Goal: Navigation & Orientation: Find specific page/section

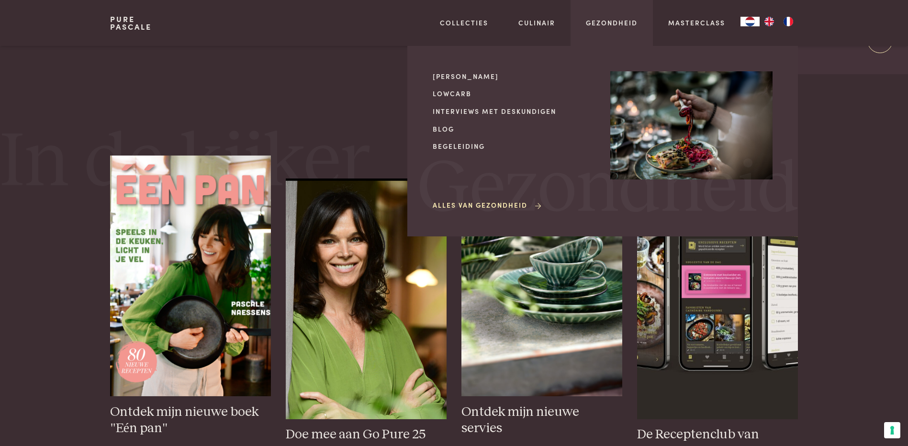
scroll to position [383, 0]
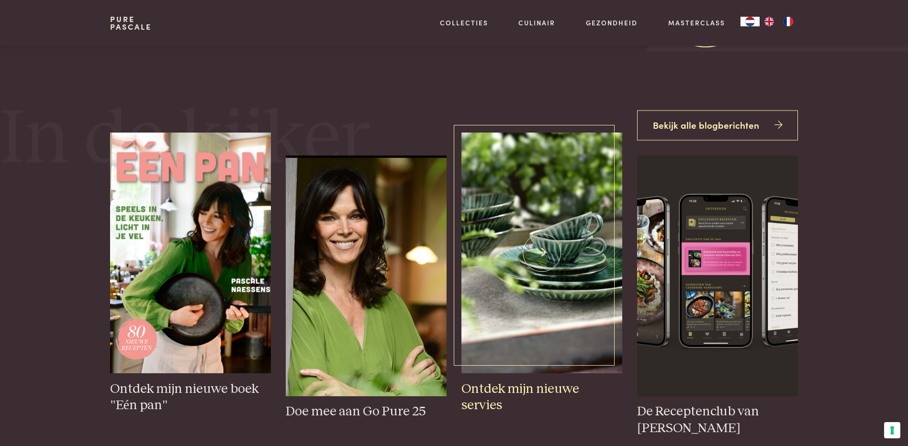
click at [514, 274] on img at bounding box center [542, 253] width 160 height 241
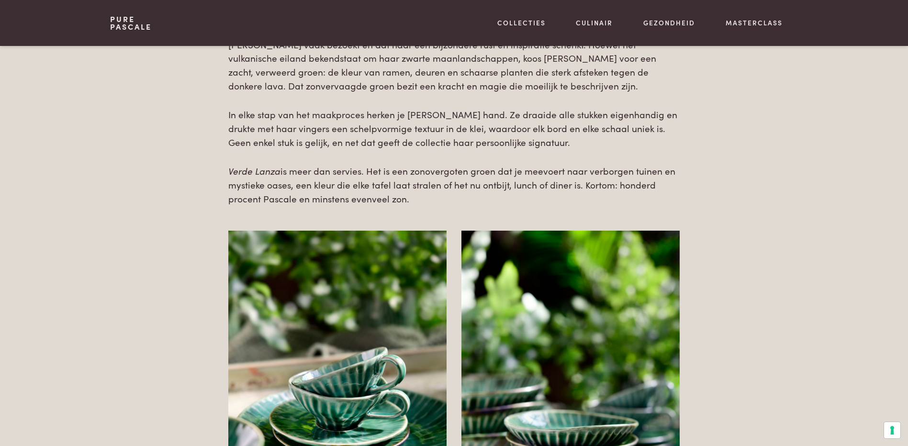
scroll to position [335, 0]
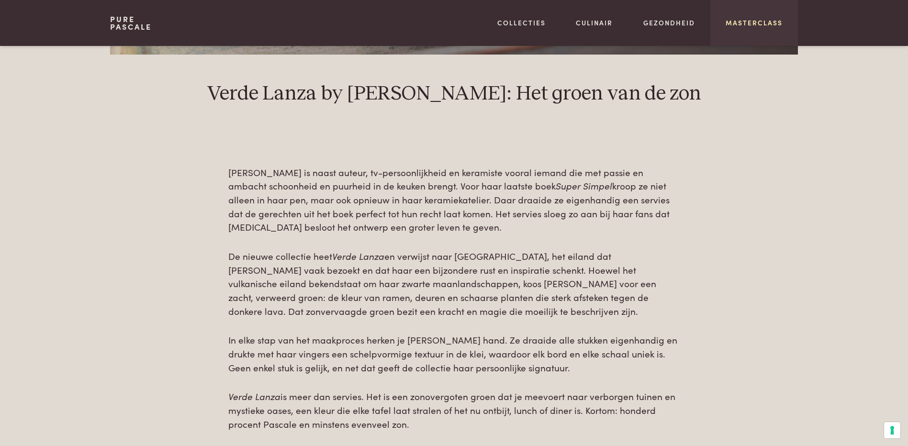
click at [763, 24] on link "Masterclass" at bounding box center [754, 23] width 57 height 10
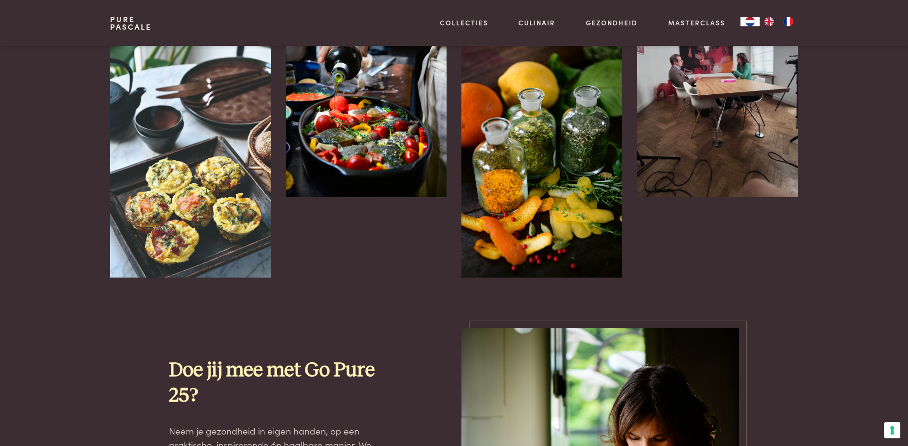
scroll to position [299, 0]
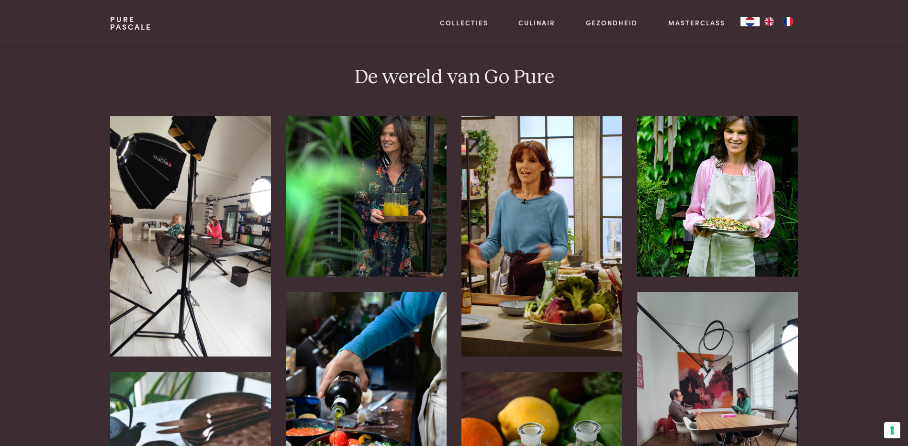
click at [125, 21] on link "Pure Pascale" at bounding box center [131, 22] width 42 height 15
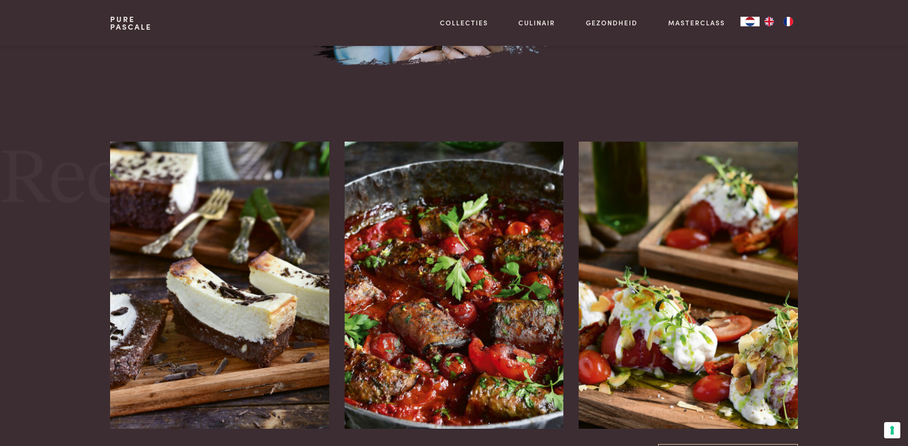
scroll to position [1149, 0]
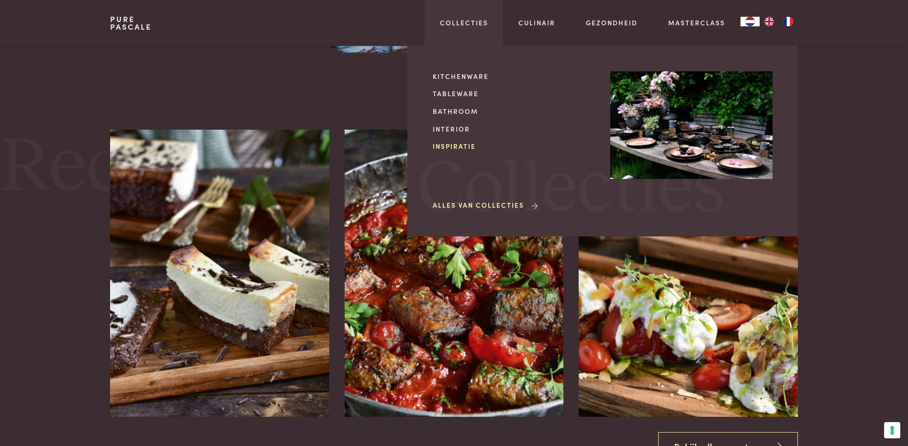
click at [447, 146] on link "Inspiratie" at bounding box center [514, 146] width 162 height 10
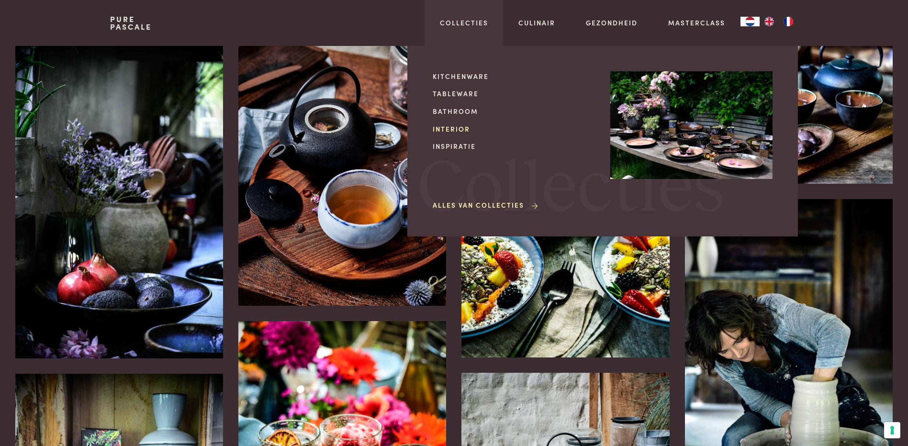
click at [450, 128] on link "Interior" at bounding box center [514, 129] width 162 height 10
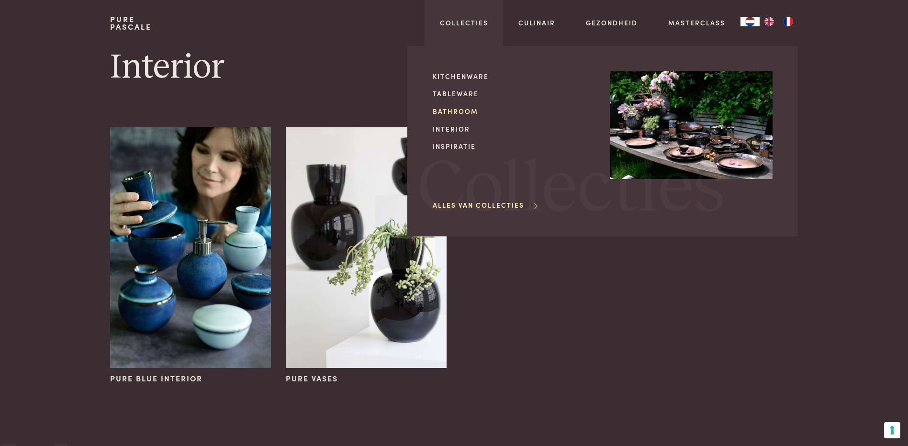
click at [444, 110] on link "Bathroom" at bounding box center [514, 111] width 162 height 10
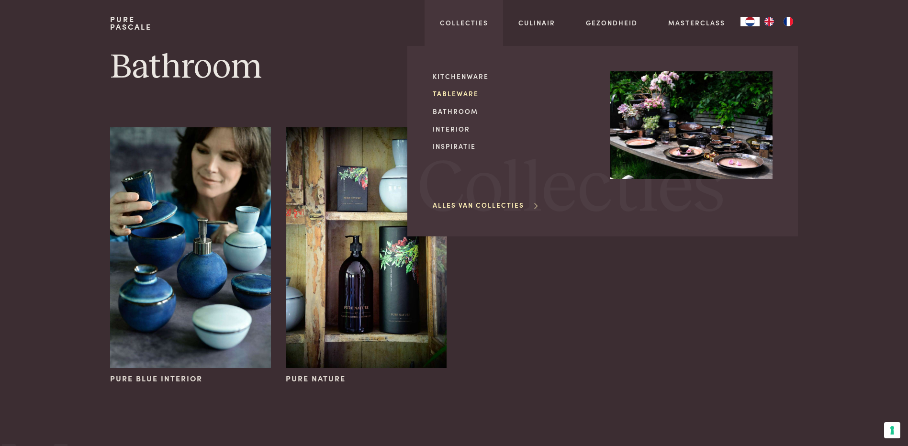
click at [448, 94] on link "Tableware" at bounding box center [514, 94] width 162 height 10
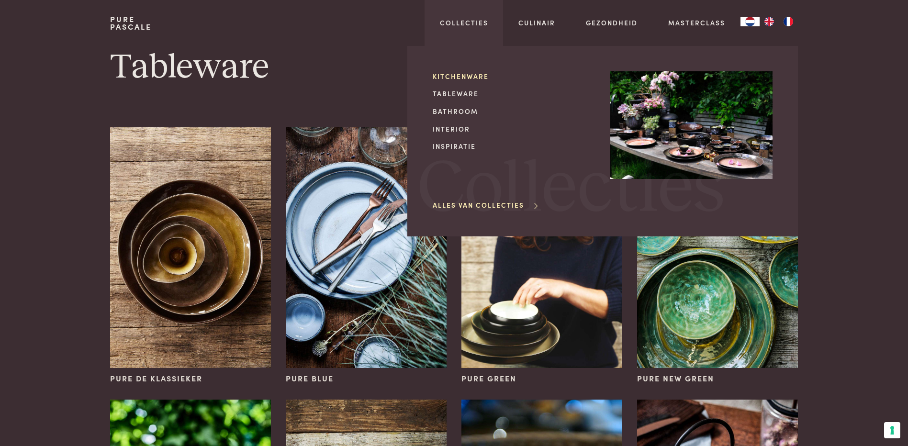
click at [452, 76] on link "Kitchenware" at bounding box center [514, 76] width 162 height 10
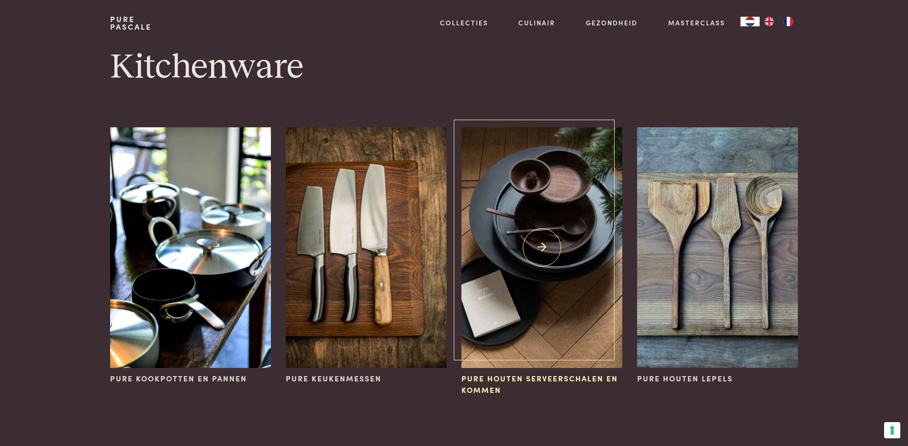
click at [513, 276] on img at bounding box center [542, 247] width 160 height 241
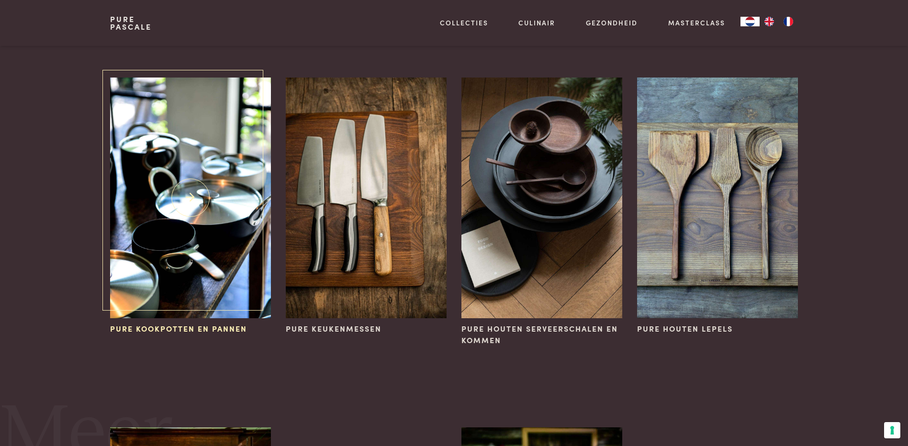
scroll to position [48, 0]
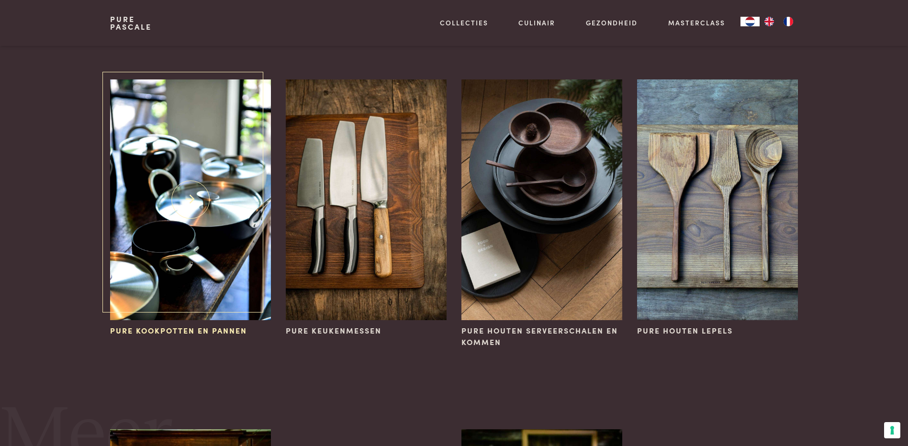
click at [180, 287] on img at bounding box center [190, 199] width 160 height 241
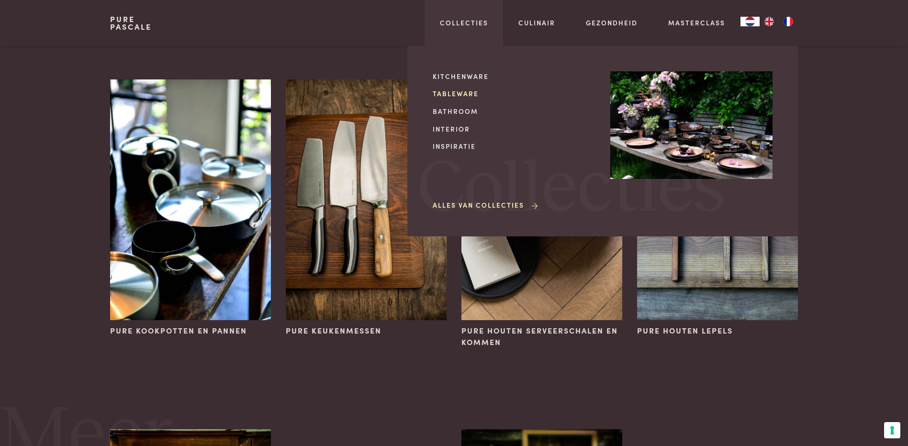
click at [454, 93] on link "Tableware" at bounding box center [514, 94] width 162 height 10
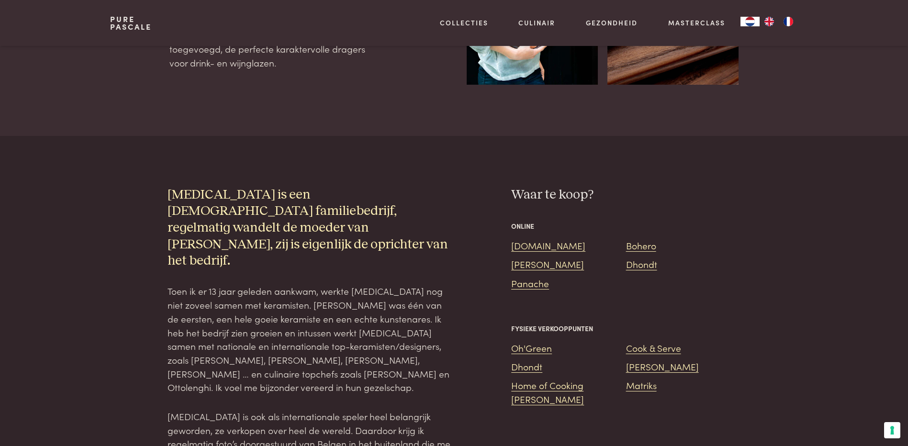
scroll to position [718, 0]
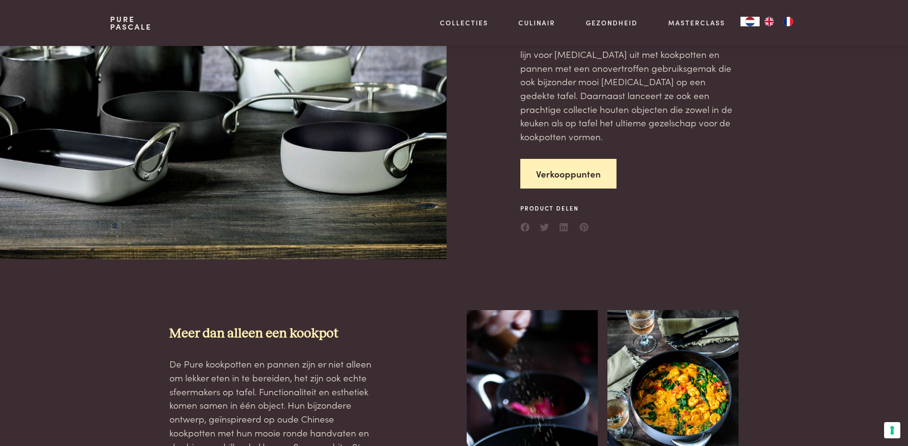
scroll to position [144, 0]
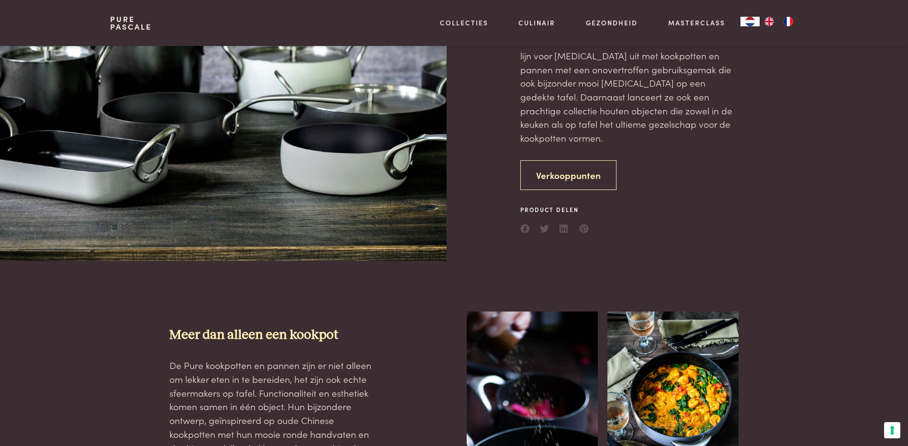
click at [566, 170] on link "Verkooppunten" at bounding box center [569, 175] width 96 height 30
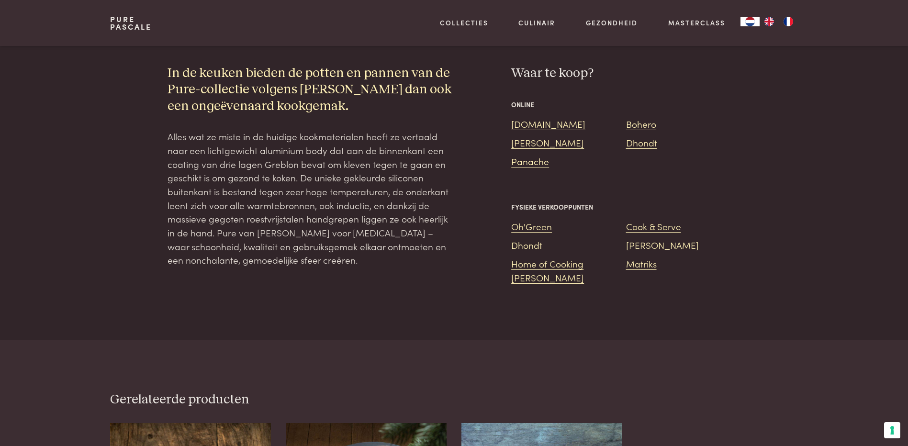
scroll to position [831, 0]
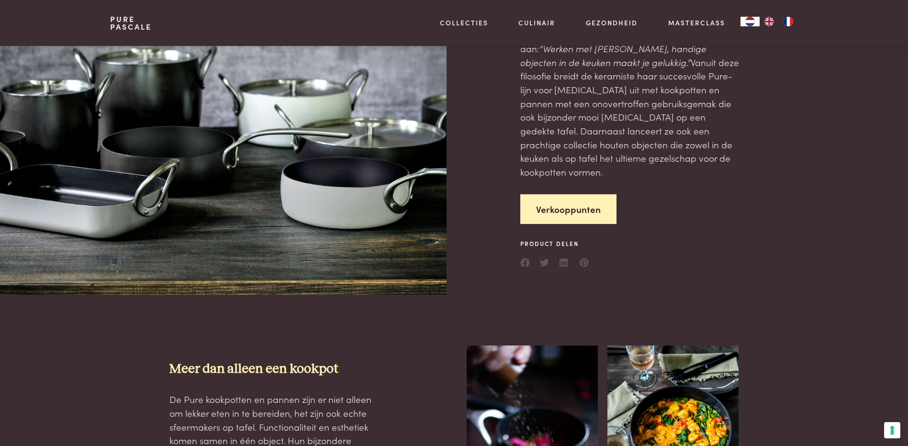
scroll to position [65, 0]
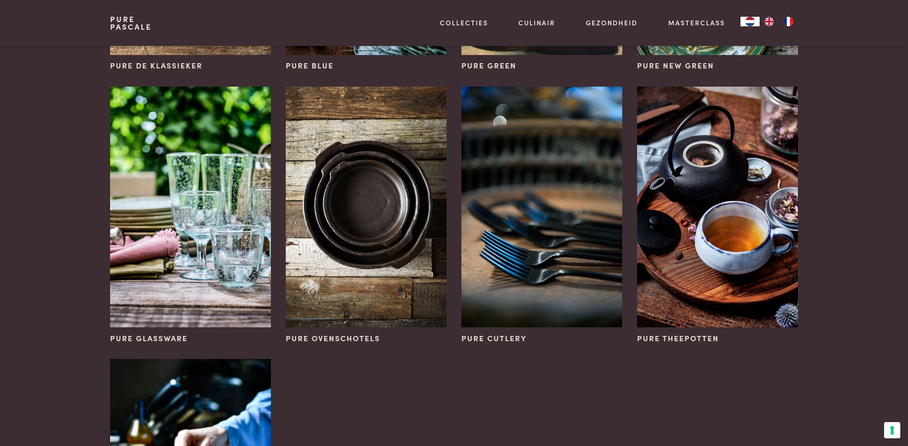
scroll to position [335, 0]
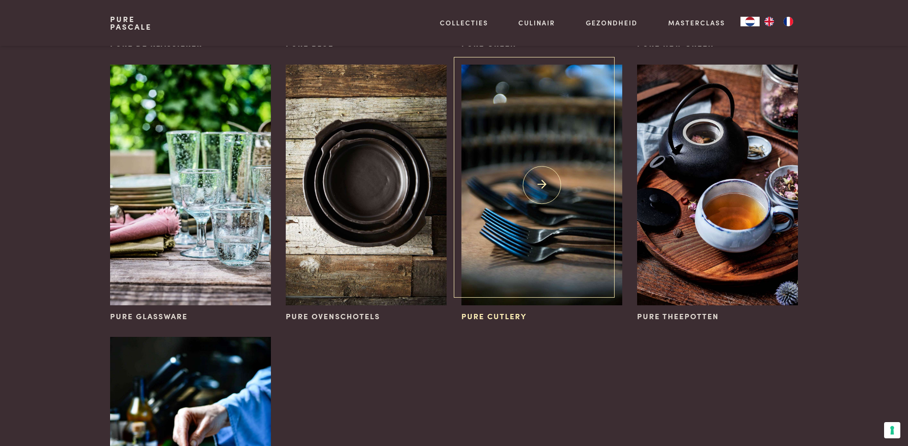
click at [534, 217] on img at bounding box center [542, 185] width 160 height 241
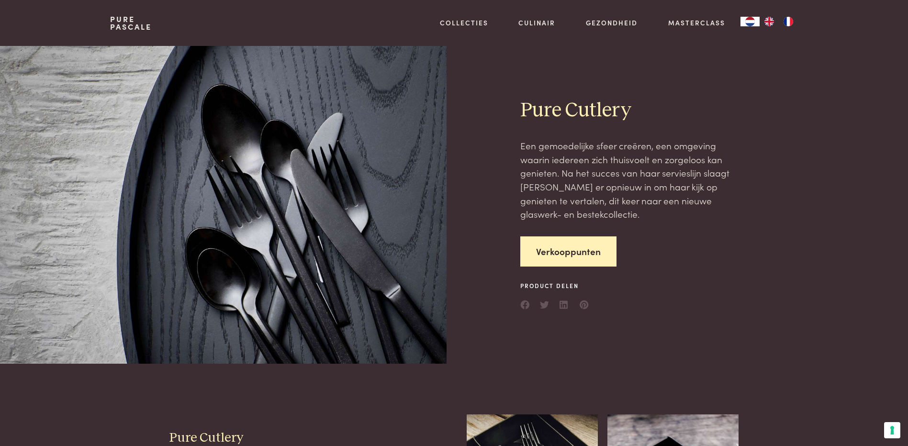
scroll to position [287, 0]
